Goal: Check status: Check status

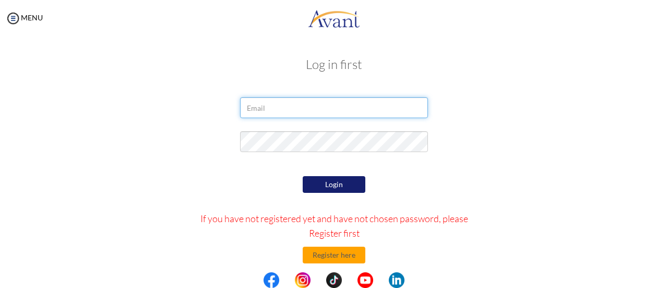
click at [308, 109] on input "email" at bounding box center [334, 107] width 188 height 21
type input "[EMAIL_ADDRESS][PERSON_NAME][DOMAIN_NAME]"
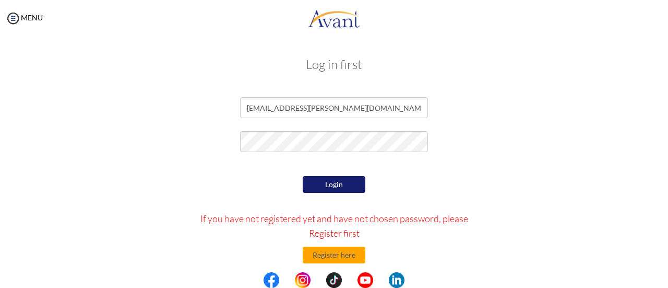
click at [330, 188] on button "Login" at bounding box center [334, 184] width 63 height 17
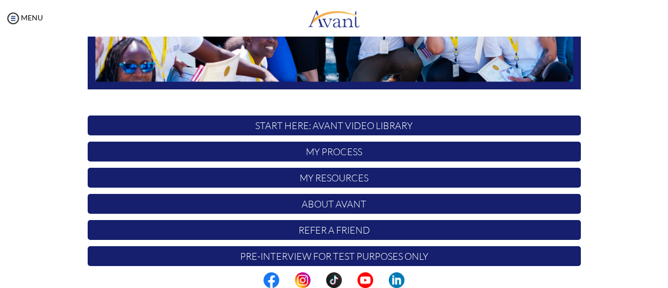
scroll to position [292, 0]
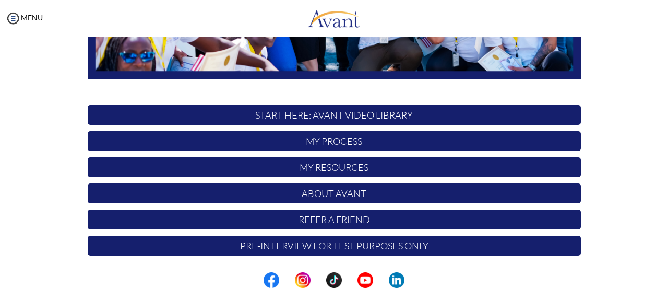
click at [334, 144] on p "My Process" at bounding box center [334, 141] width 493 height 20
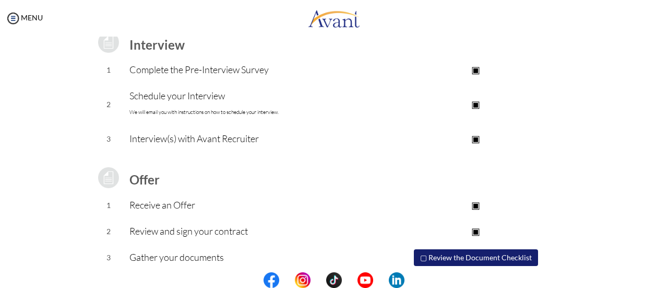
scroll to position [187, 0]
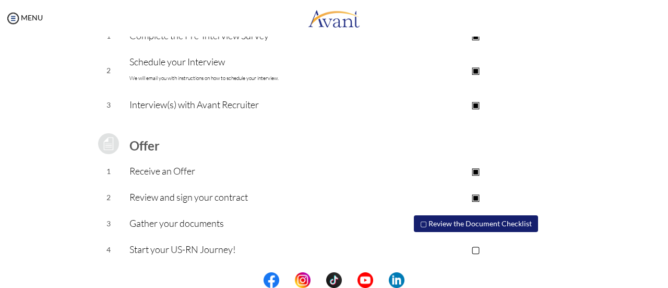
click at [477, 248] on p "▢" at bounding box center [475, 249] width 209 height 15
click at [475, 250] on p "▣" at bounding box center [475, 249] width 209 height 15
click at [475, 244] on p "▢" at bounding box center [475, 249] width 209 height 15
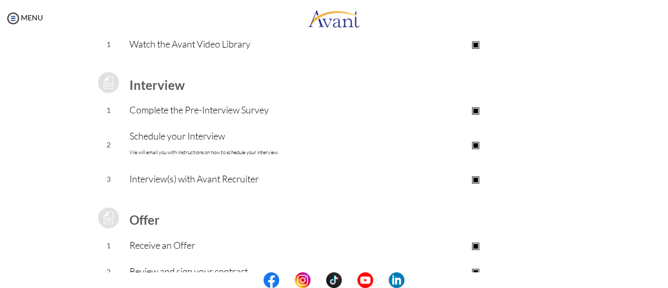
scroll to position [0, 0]
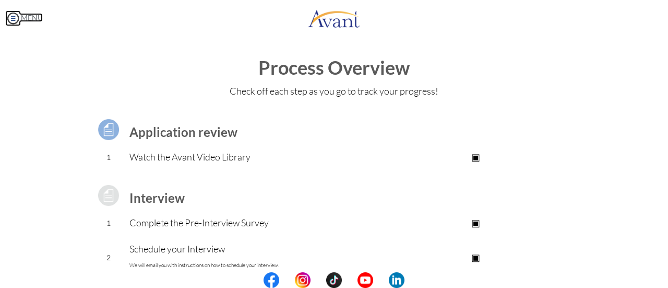
click at [14, 18] on img at bounding box center [13, 18] width 16 height 16
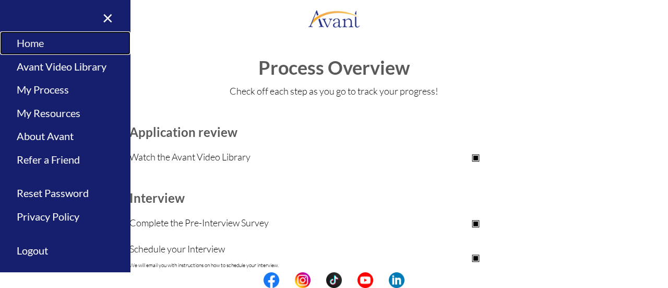
click at [41, 48] on link "Home" at bounding box center [65, 42] width 131 height 23
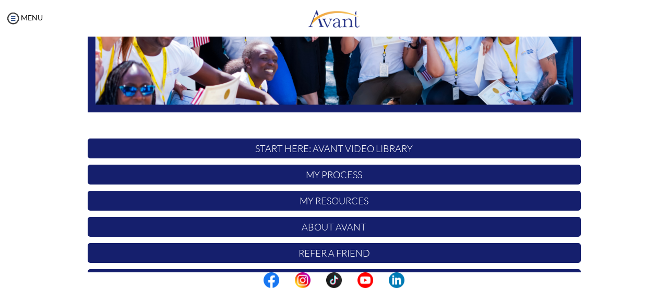
scroll to position [262, 0]
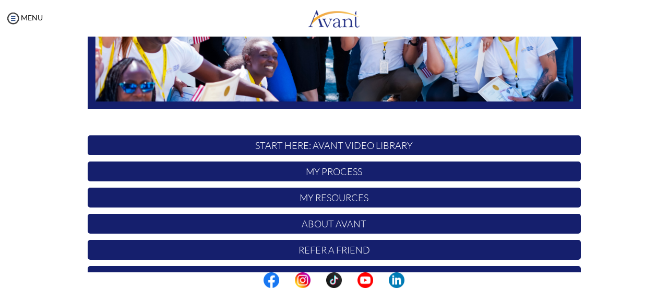
click at [334, 200] on p "My Resources" at bounding box center [334, 197] width 493 height 20
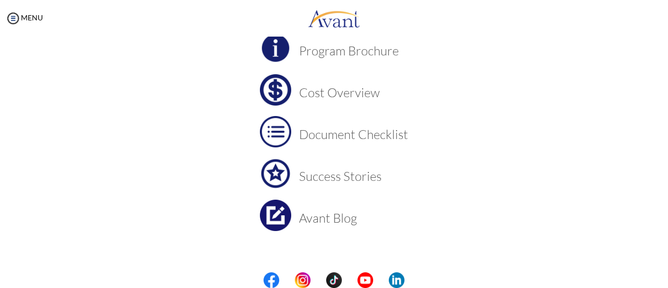
scroll to position [134, 0]
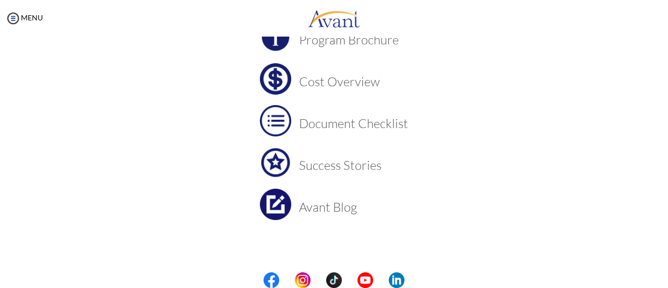
click at [338, 87] on h3 "Cost Overview" at bounding box center [353, 82] width 109 height 14
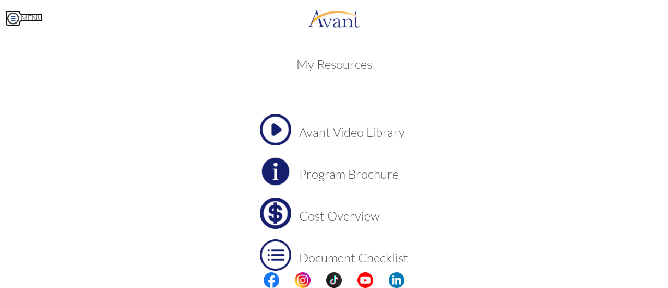
click at [23, 20] on link "MENU" at bounding box center [24, 17] width 38 height 9
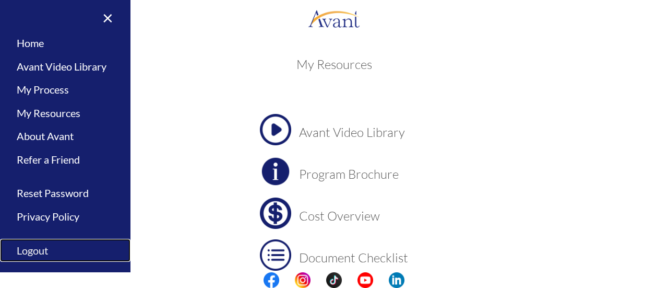
click at [40, 250] on link "Logout" at bounding box center [65, 250] width 131 height 23
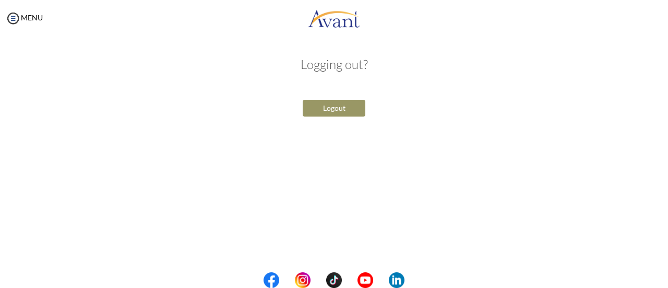
click at [330, 112] on button "Logout" at bounding box center [334, 108] width 63 height 17
